Goal: Task Accomplishment & Management: Use online tool/utility

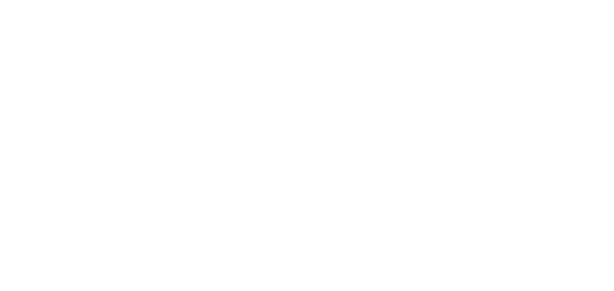
click at [233, 0] on html at bounding box center [307, 0] width 614 height 0
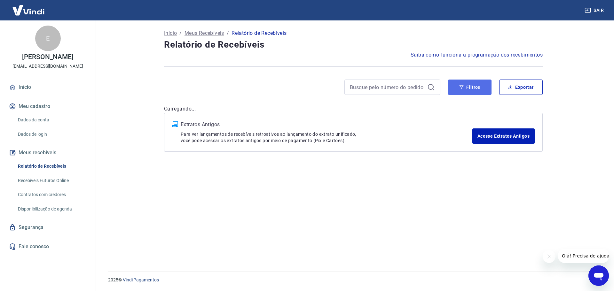
click at [463, 84] on button "Filtros" at bounding box center [469, 87] width 43 height 15
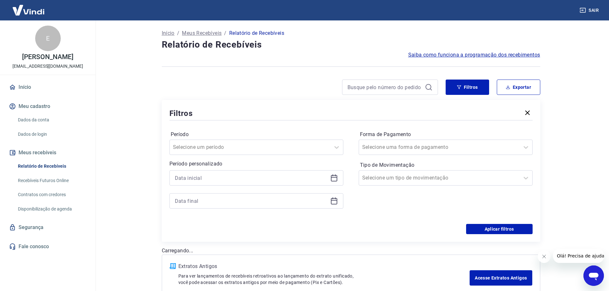
click at [235, 184] on div at bounding box center [256, 177] width 174 height 15
click at [241, 180] on input at bounding box center [251, 178] width 153 height 10
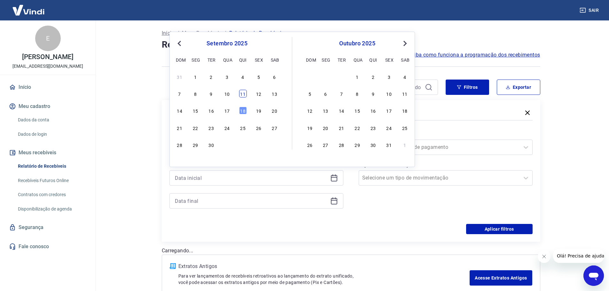
click at [243, 94] on div "11" at bounding box center [243, 94] width 8 height 8
type input "[DATE]"
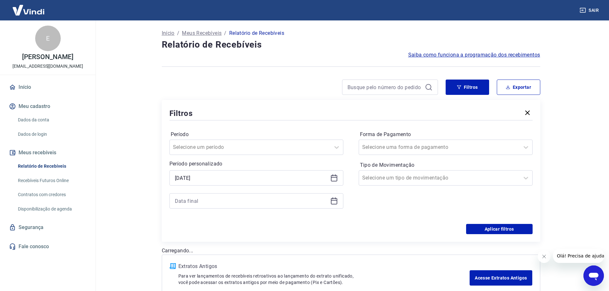
click at [234, 194] on div at bounding box center [256, 200] width 174 height 15
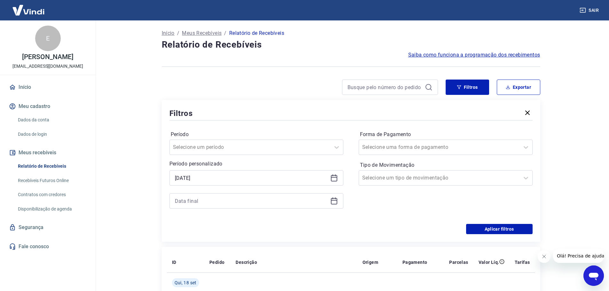
click at [337, 200] on icon at bounding box center [334, 201] width 6 height 6
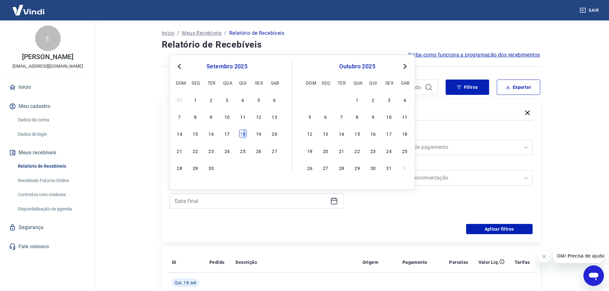
click at [244, 136] on div "18" at bounding box center [243, 134] width 8 height 8
type input "[DATE]"
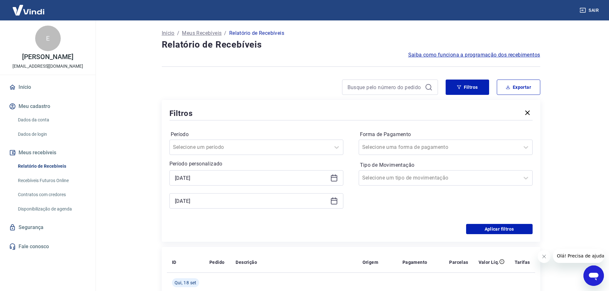
click at [387, 212] on div "Forma de Pagamento Selecione uma forma de pagamento Tipo de Movimentação Seleci…" at bounding box center [446, 172] width 174 height 87
click at [504, 229] on button "Aplicar filtros" at bounding box center [499, 229] width 67 height 10
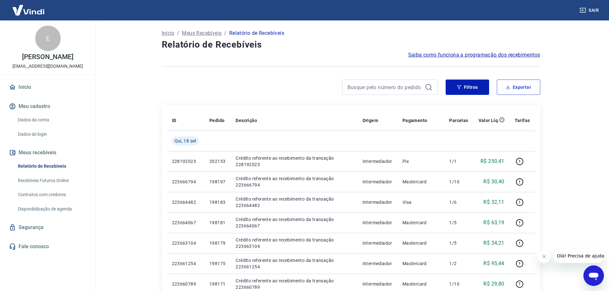
click at [522, 90] on button "Exportar" at bounding box center [518, 87] width 43 height 15
type input "[DATE]"
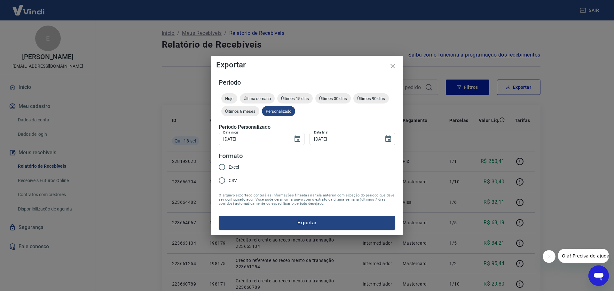
click at [222, 168] on input "Excel" at bounding box center [221, 167] width 13 height 13
radio input "true"
click at [321, 223] on button "Exportar" at bounding box center [307, 222] width 176 height 13
